Goal: Task Accomplishment & Management: Complete application form

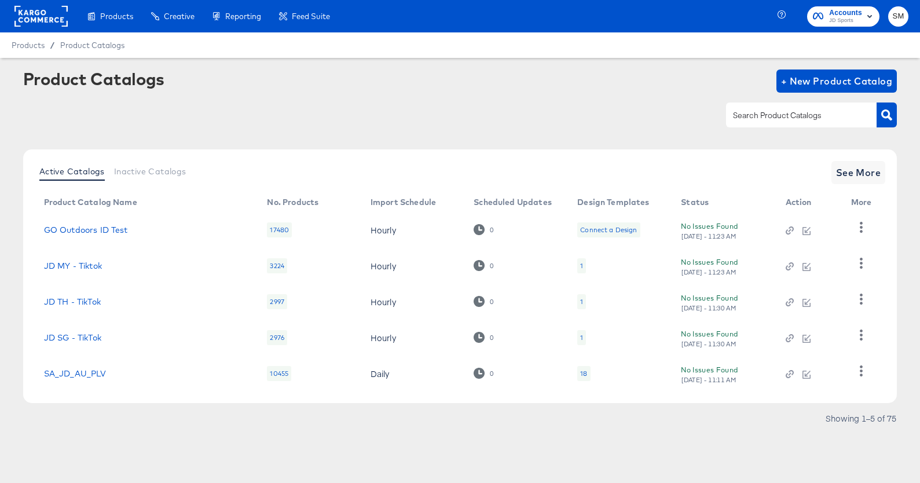
drag, startPoint x: 550, startPoint y: 79, endPoint x: 356, endPoint y: 131, distance: 200.7
click at [548, 79] on div "Product Catalogs + New Product Catalog" at bounding box center [460, 80] width 874 height 23
click at [808, 81] on span "+ New Product Catalog" at bounding box center [837, 81] width 112 height 16
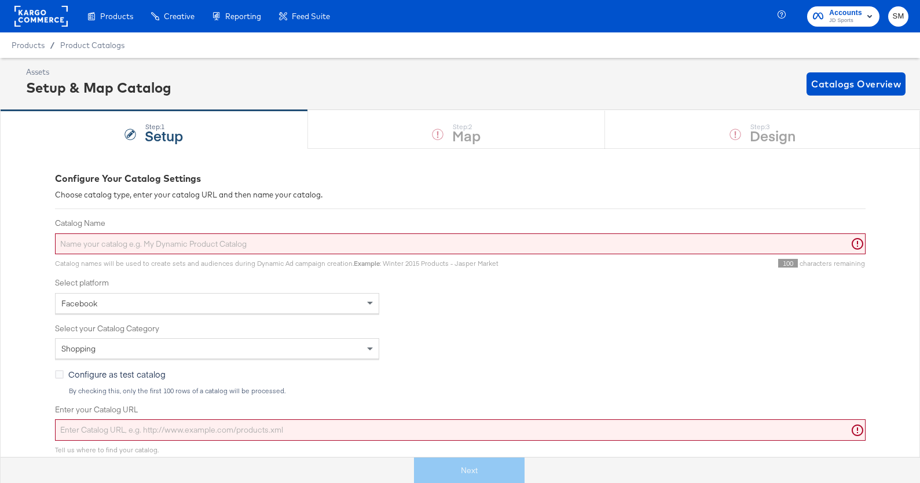
click at [203, 304] on div "Facebook" at bounding box center [217, 303] width 323 height 20
drag, startPoint x: 539, startPoint y: 302, endPoint x: 391, endPoint y: 310, distance: 148.4
click at [526, 302] on div "Facebook" at bounding box center [460, 303] width 810 height 21
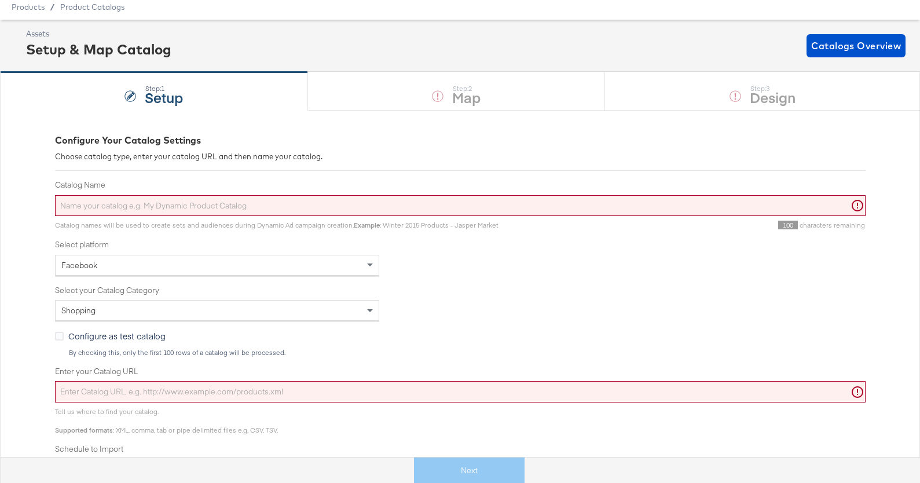
scroll to position [56, 0]
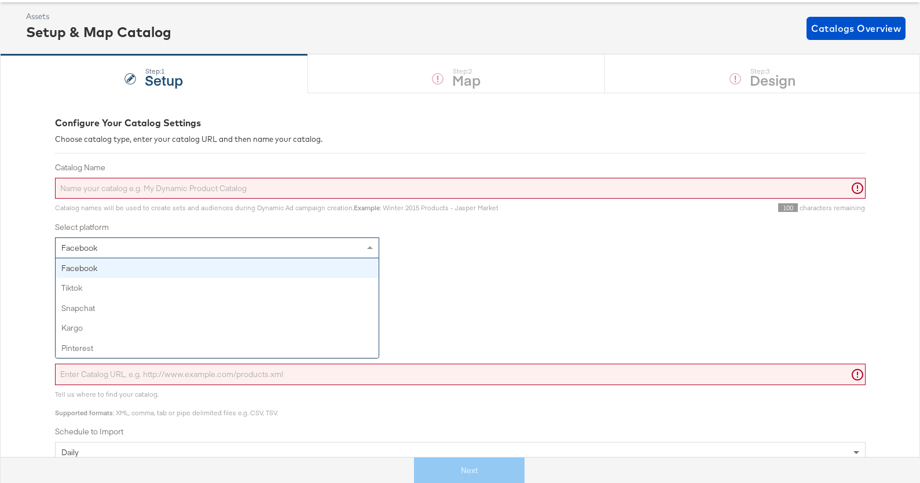
click at [262, 247] on div "Facebook" at bounding box center [217, 248] width 323 height 20
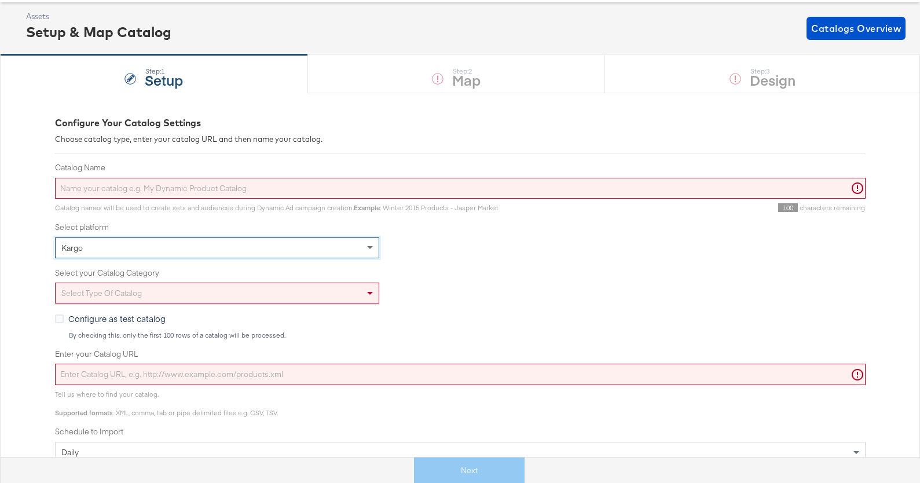
click at [189, 295] on div "Select type of catalog" at bounding box center [217, 293] width 323 height 20
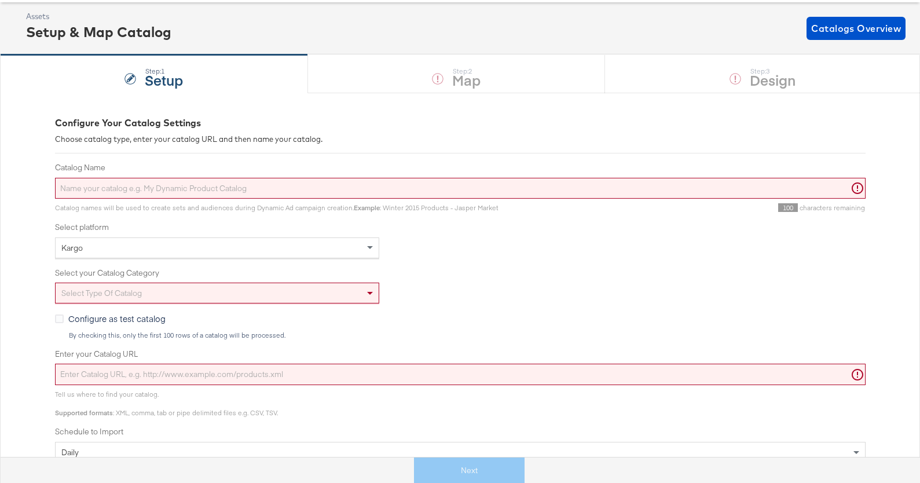
click at [519, 281] on div "Select your Catalog Category Select type of catalog" at bounding box center [460, 285] width 810 height 36
click at [490, 192] on input "Catalog Name" at bounding box center [460, 188] width 810 height 21
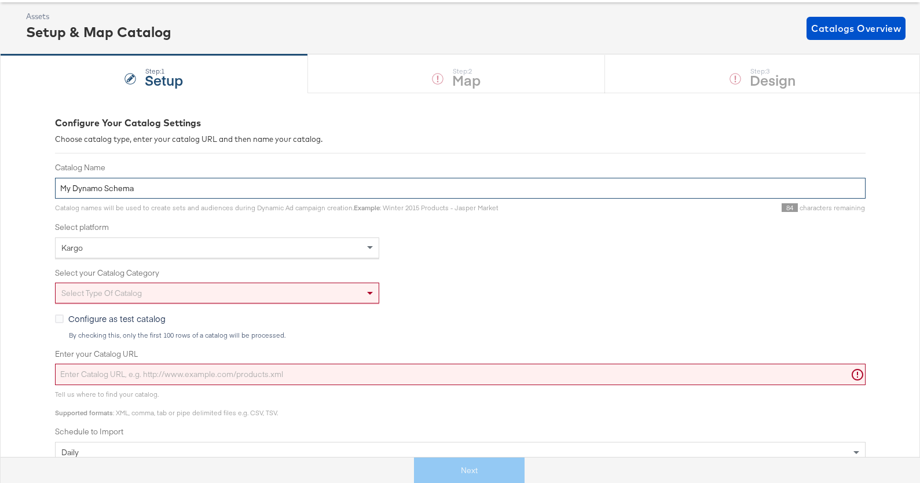
type input "My Dynamo Schema"
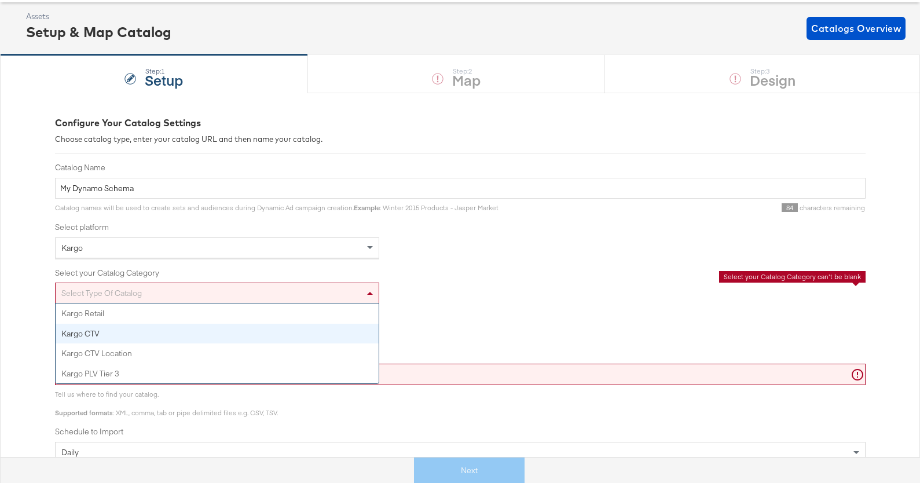
click at [144, 292] on div "Select type of catalog" at bounding box center [217, 293] width 323 height 20
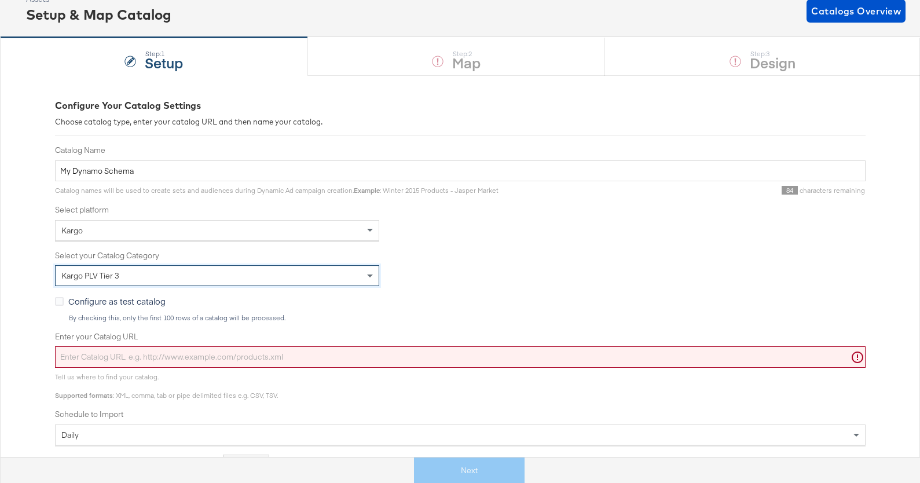
scroll to position [86, 0]
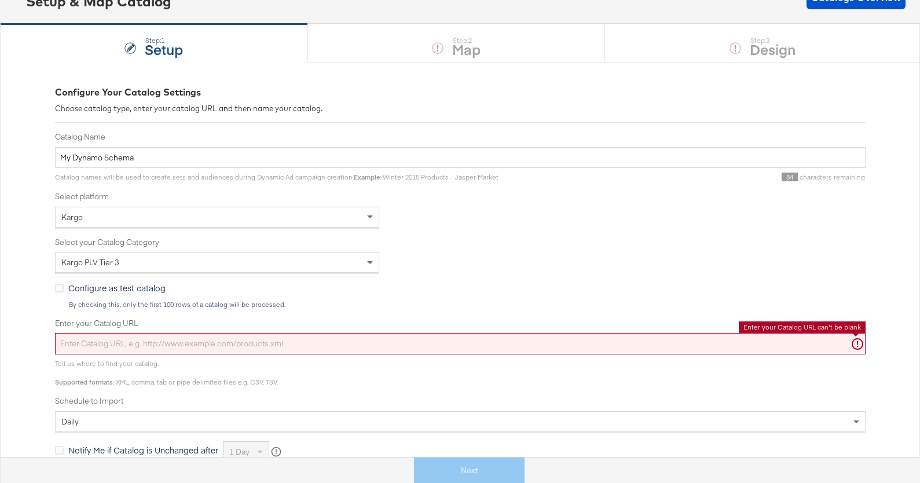
click at [208, 344] on input "Enter your Catalog URL" at bounding box center [460, 343] width 810 height 21
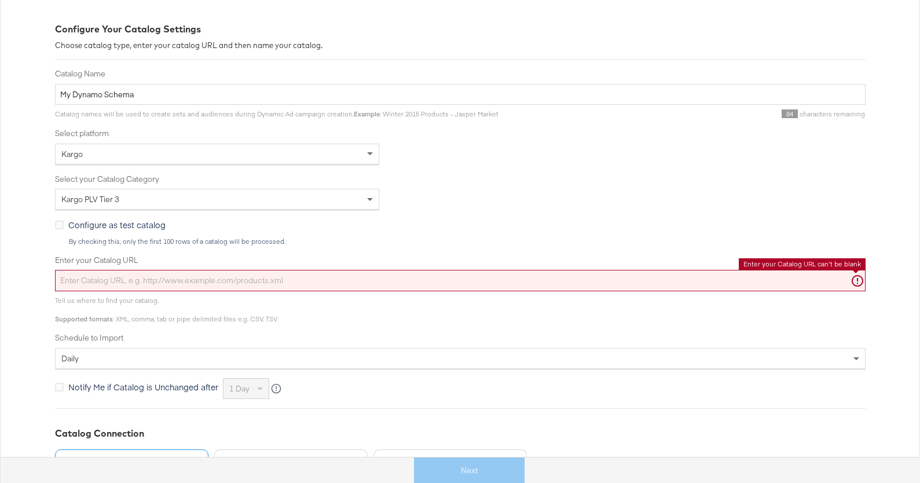
scroll to position [0, 0]
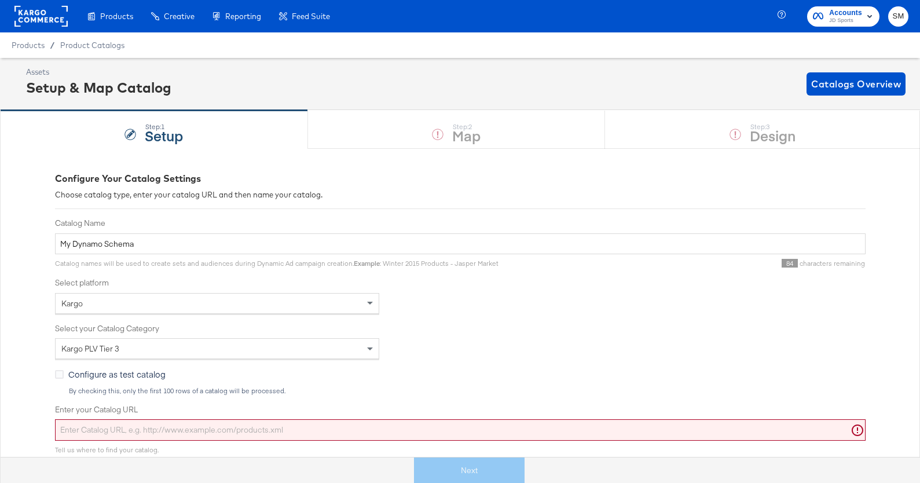
drag, startPoint x: 117, startPoint y: 58, endPoint x: 652, endPoint y: 8, distance: 536.6
click at [0, 0] on div "Products Products Product Catalogs Enhance Your Product Catalog, Map Them to Pu…" at bounding box center [169, 16] width 339 height 32
drag, startPoint x: 197, startPoint y: 428, endPoint x: 211, endPoint y: 427, distance: 14.5
click at [197, 428] on input "Enter your Catalog URL" at bounding box center [460, 429] width 810 height 21
paste input "[URL][DOMAIN_NAME]"
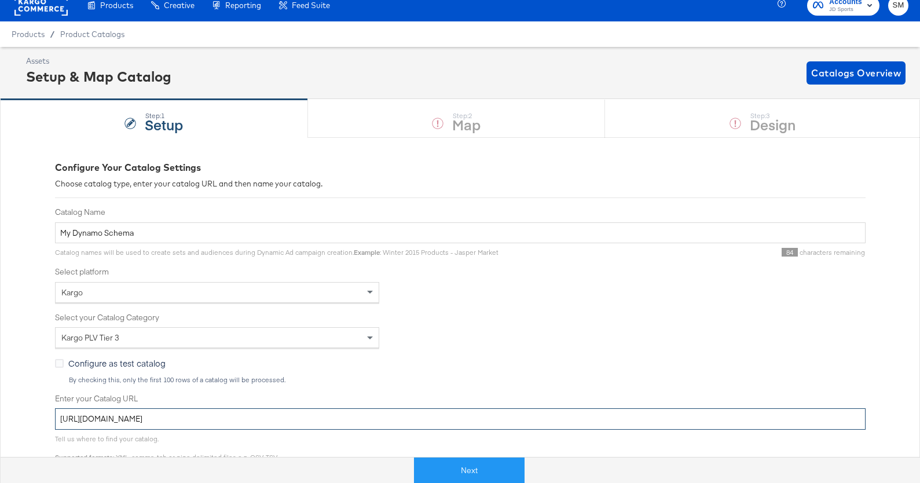
scroll to position [16, 0]
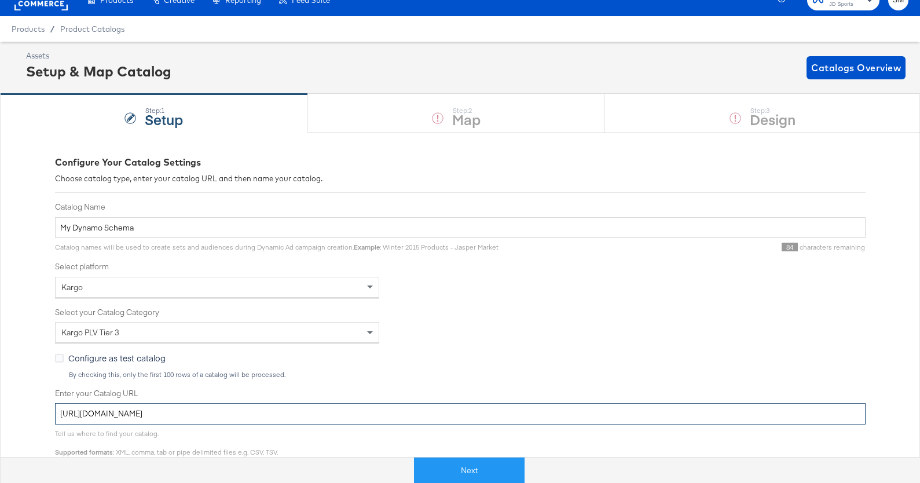
type input "[URL][DOMAIN_NAME]"
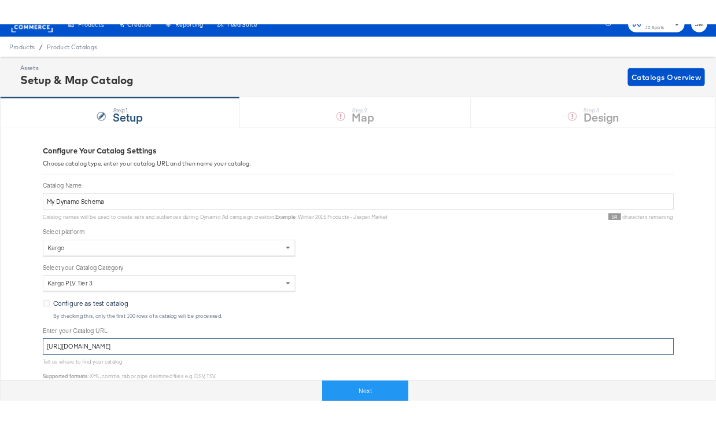
scroll to position [0, 0]
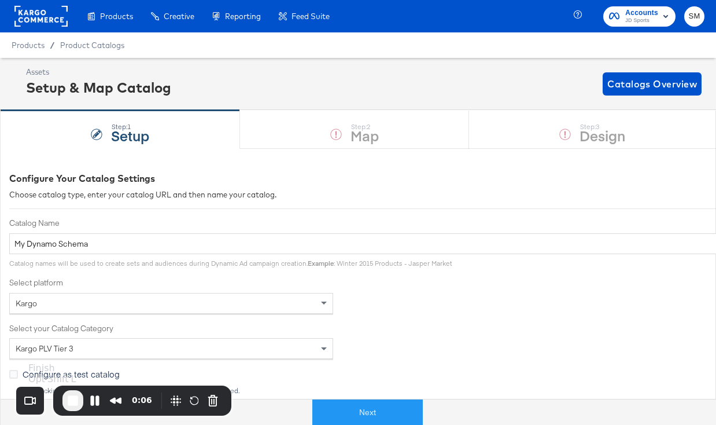
click at [71, 399] on span "End Recording" at bounding box center [73, 401] width 14 height 14
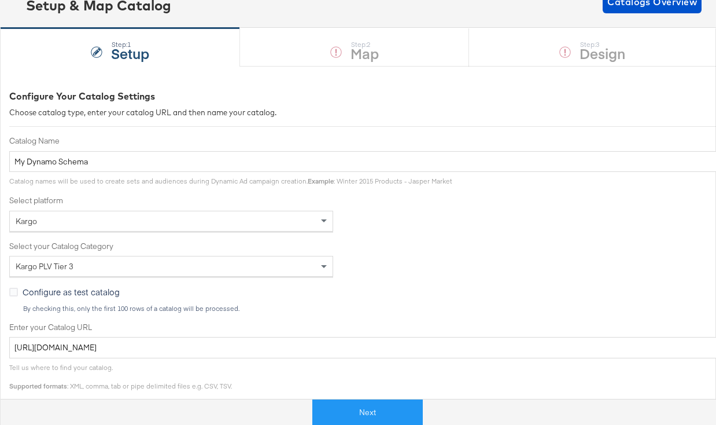
scroll to position [82, 0]
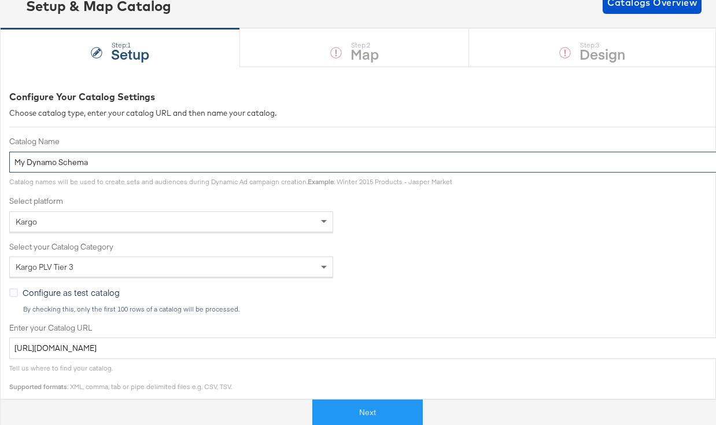
click at [185, 156] on input "My Dynamo Schema" at bounding box center [414, 162] width 810 height 21
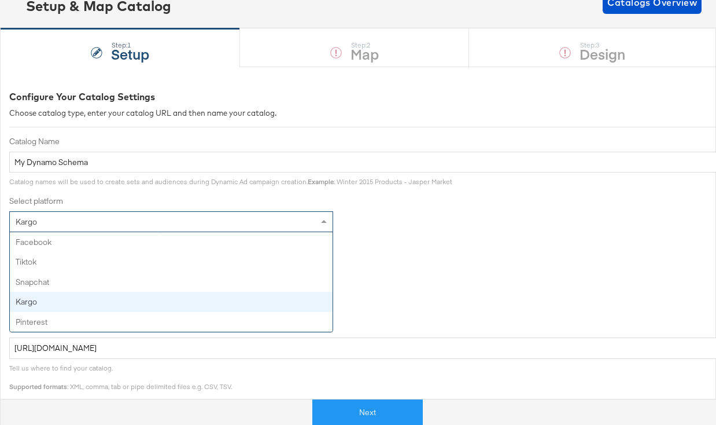
click at [324, 225] on span at bounding box center [325, 222] width 14 height 20
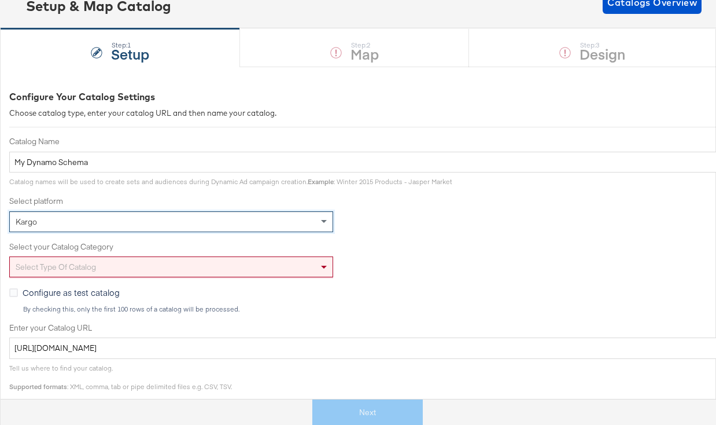
click at [314, 266] on div "Select type of catalog" at bounding box center [171, 267] width 323 height 20
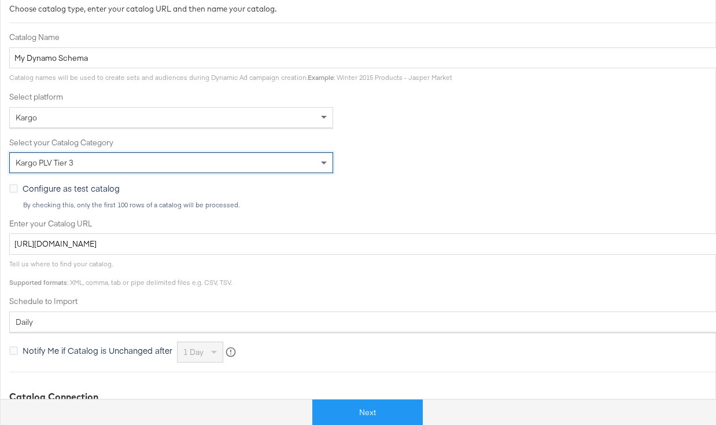
scroll to position [0, 0]
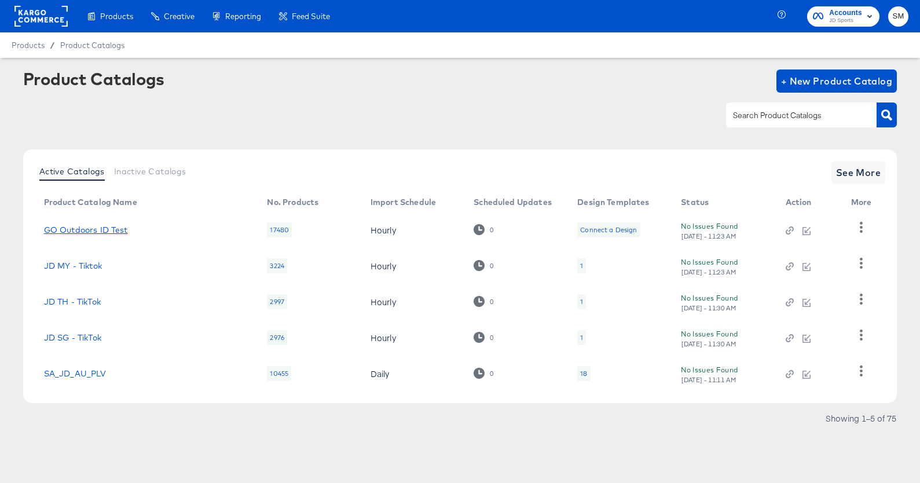
click at [88, 230] on link "GO Outdoors ID Test" at bounding box center [86, 229] width 84 height 9
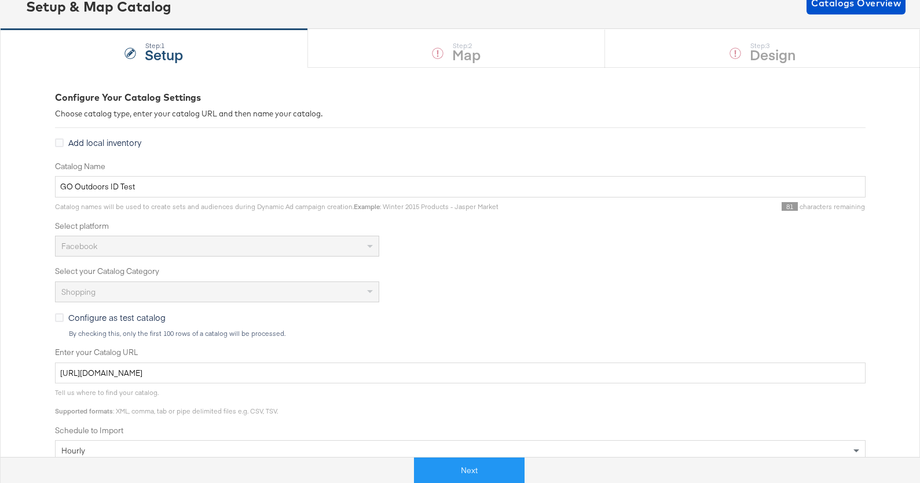
scroll to position [147, 0]
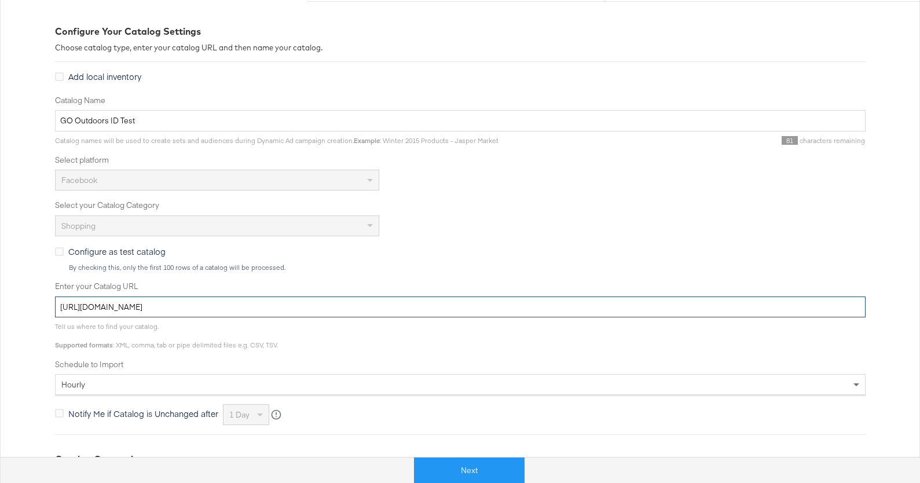
click at [195, 307] on input "[URL][DOMAIN_NAME]" at bounding box center [460, 306] width 810 height 21
